Goal: Information Seeking & Learning: Learn about a topic

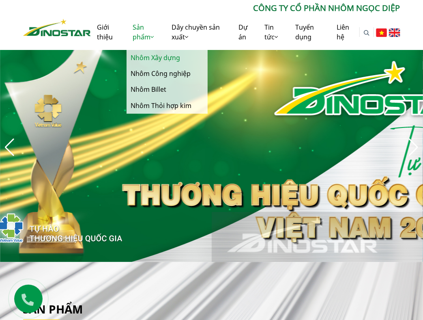
click at [158, 60] on link "Nhôm Xây dựng" at bounding box center [167, 58] width 81 height 16
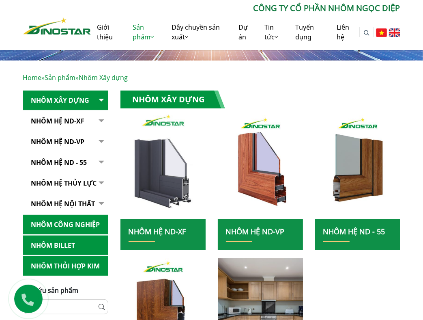
scroll to position [81, 0]
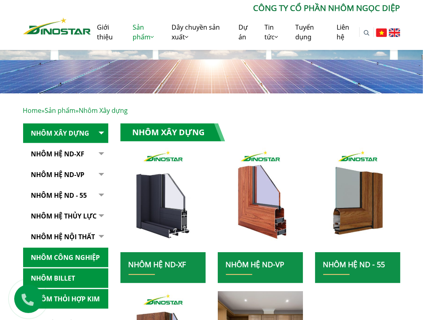
click at [98, 151] on button "button" at bounding box center [100, 154] width 16 height 20
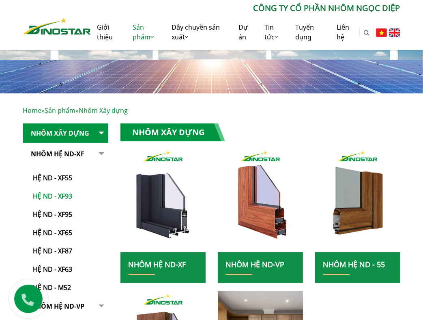
click at [70, 192] on link "Hệ ND - XF93" at bounding box center [67, 192] width 81 height 18
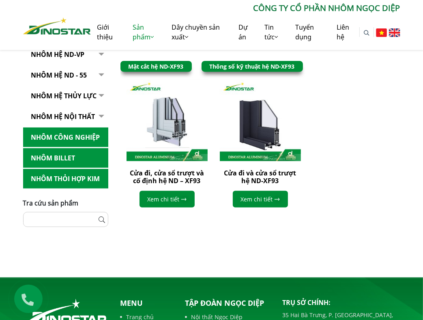
scroll to position [203, 0]
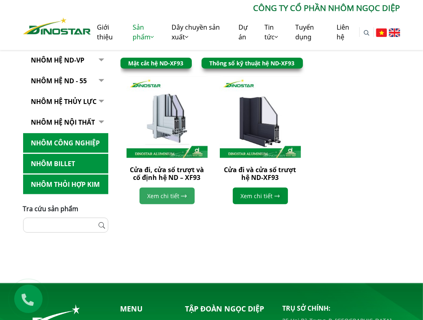
click at [169, 199] on link "Xem chi tiết" at bounding box center [167, 196] width 55 height 17
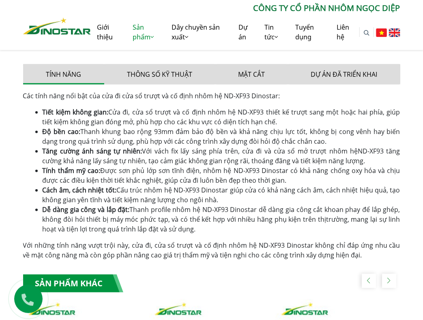
scroll to position [325, 0]
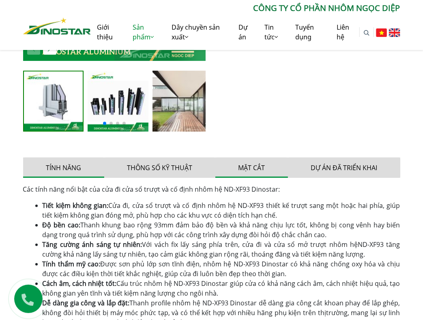
drag, startPoint x: 146, startPoint y: 168, endPoint x: 218, endPoint y: 162, distance: 72.5
click at [147, 168] on button "Thông số kỹ thuật" at bounding box center [159, 168] width 111 height 20
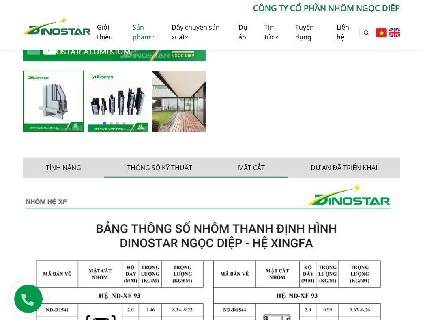
click at [250, 165] on button "Mặt cắt" at bounding box center [252, 168] width 73 height 20
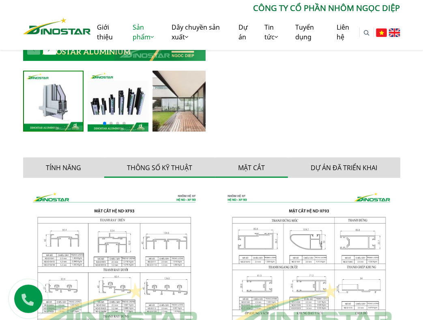
click at [154, 163] on button "Thông số kỹ thuật" at bounding box center [159, 168] width 111 height 20
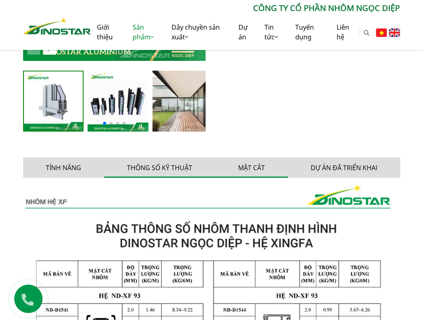
click at [250, 169] on button "Mặt cắt" at bounding box center [252, 168] width 73 height 20
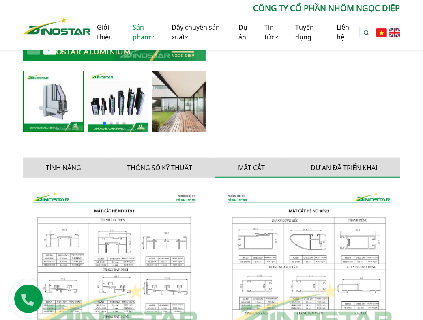
drag, startPoint x: 340, startPoint y: 171, endPoint x: 335, endPoint y: 169, distance: 5.5
click at [340, 171] on button "Dự án đã triển khai" at bounding box center [344, 168] width 112 height 20
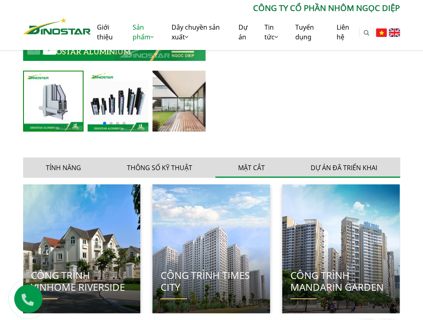
click at [247, 166] on button "Mặt cắt" at bounding box center [252, 168] width 73 height 20
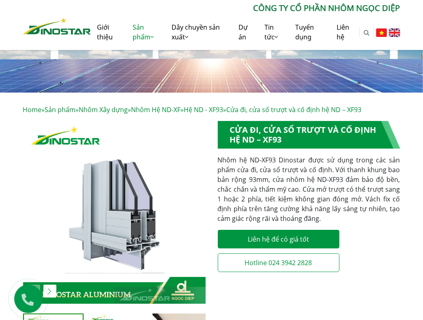
scroll to position [81, 0]
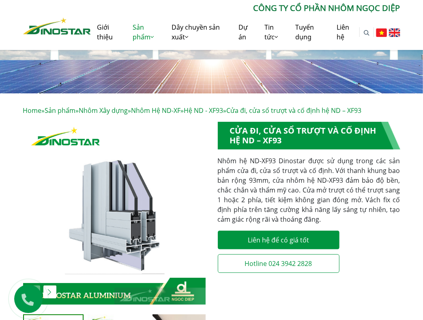
click at [53, 31] on img at bounding box center [57, 25] width 68 height 17
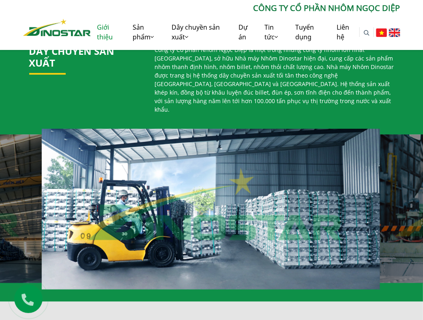
scroll to position [447, 0]
